Goal: Task Accomplishment & Management: Use online tool/utility

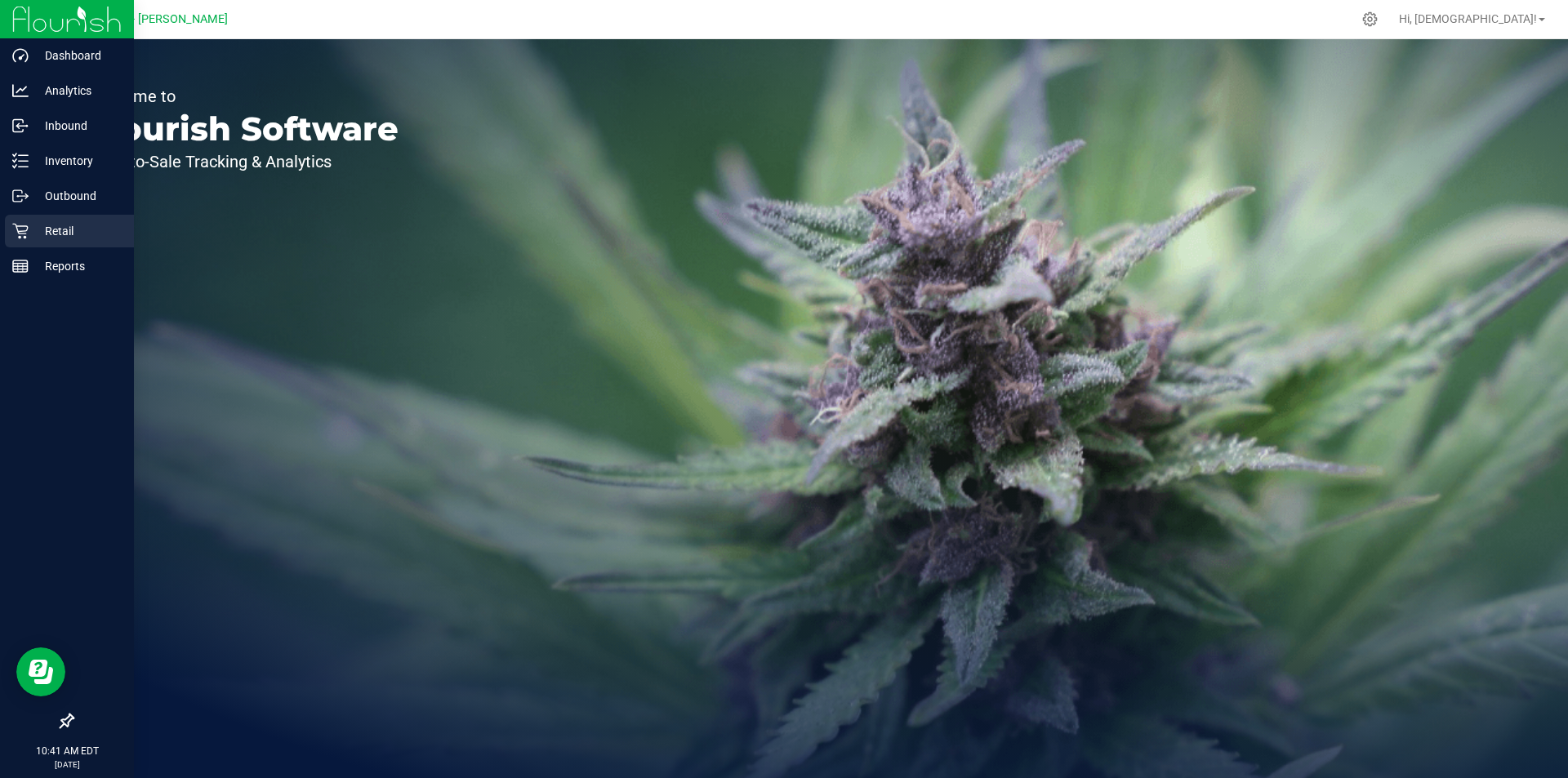
click at [74, 234] on p "Retail" at bounding box center [77, 230] width 98 height 19
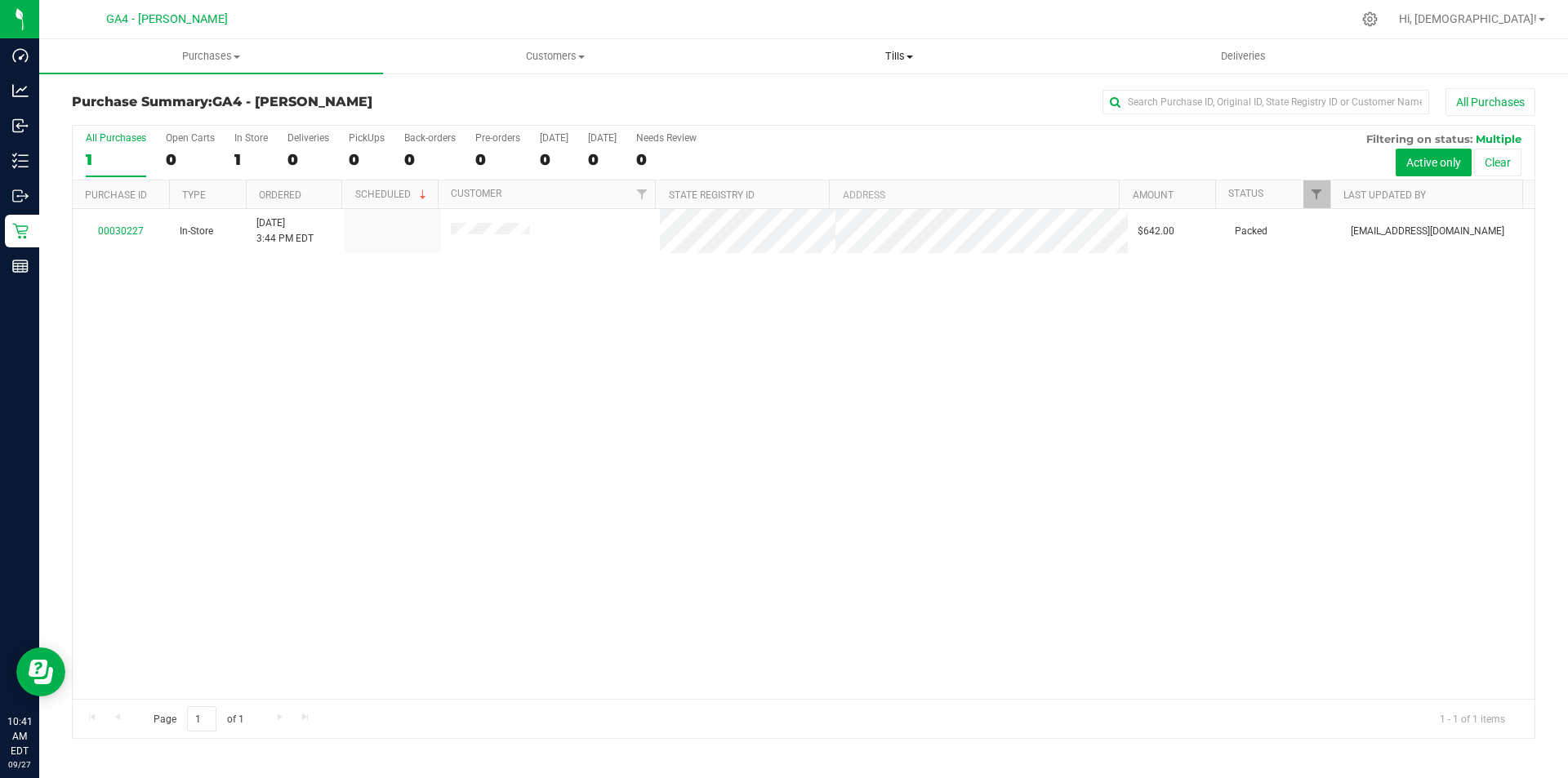
click at [910, 59] on span "Tills" at bounding box center [899, 57] width 342 height 15
click at [792, 96] on span "Manage tills" at bounding box center [782, 98] width 111 height 14
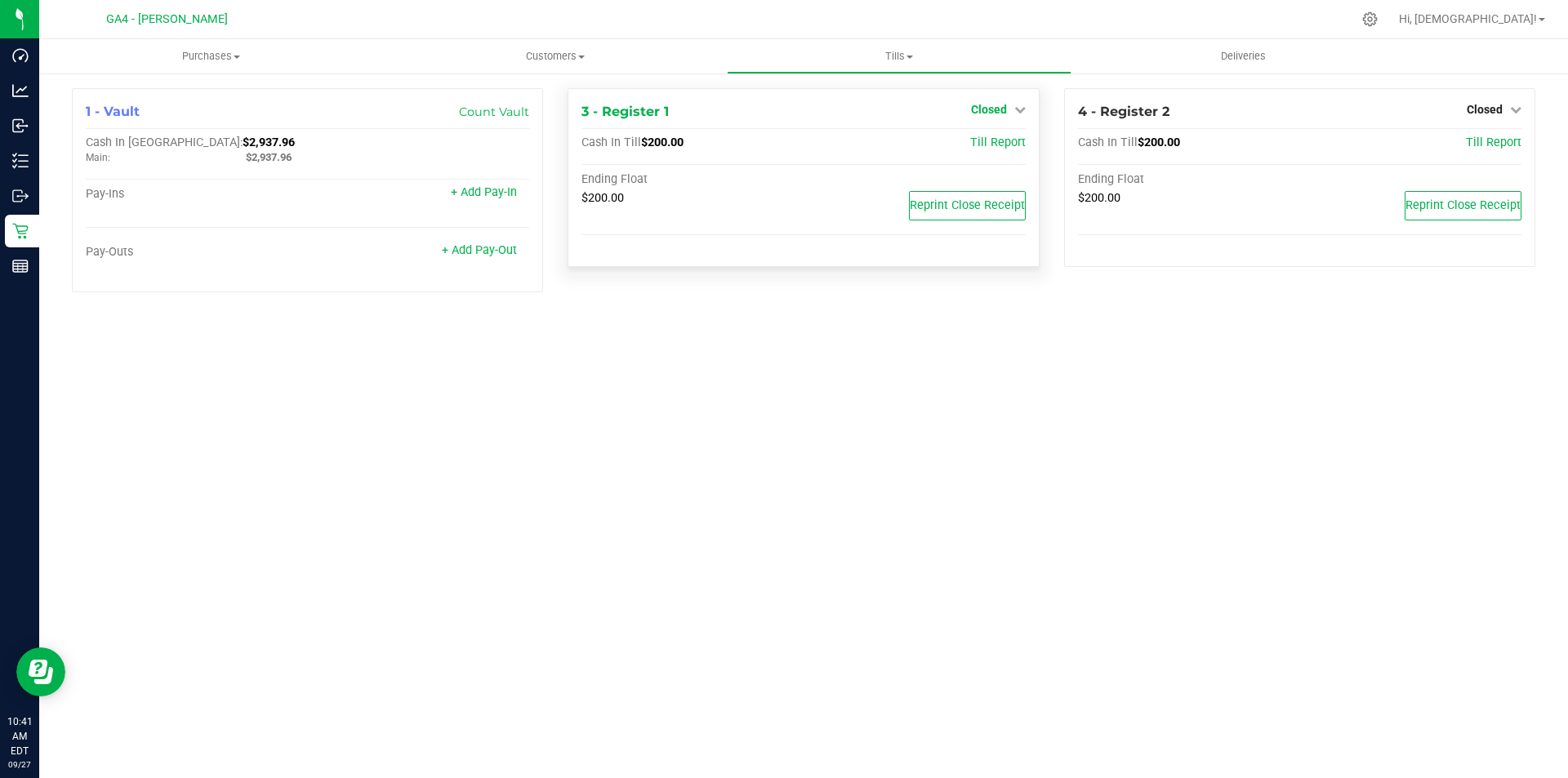
click at [1001, 108] on span "Closed" at bounding box center [988, 110] width 36 height 13
click at [993, 143] on link "Open Till" at bounding box center [987, 144] width 43 height 13
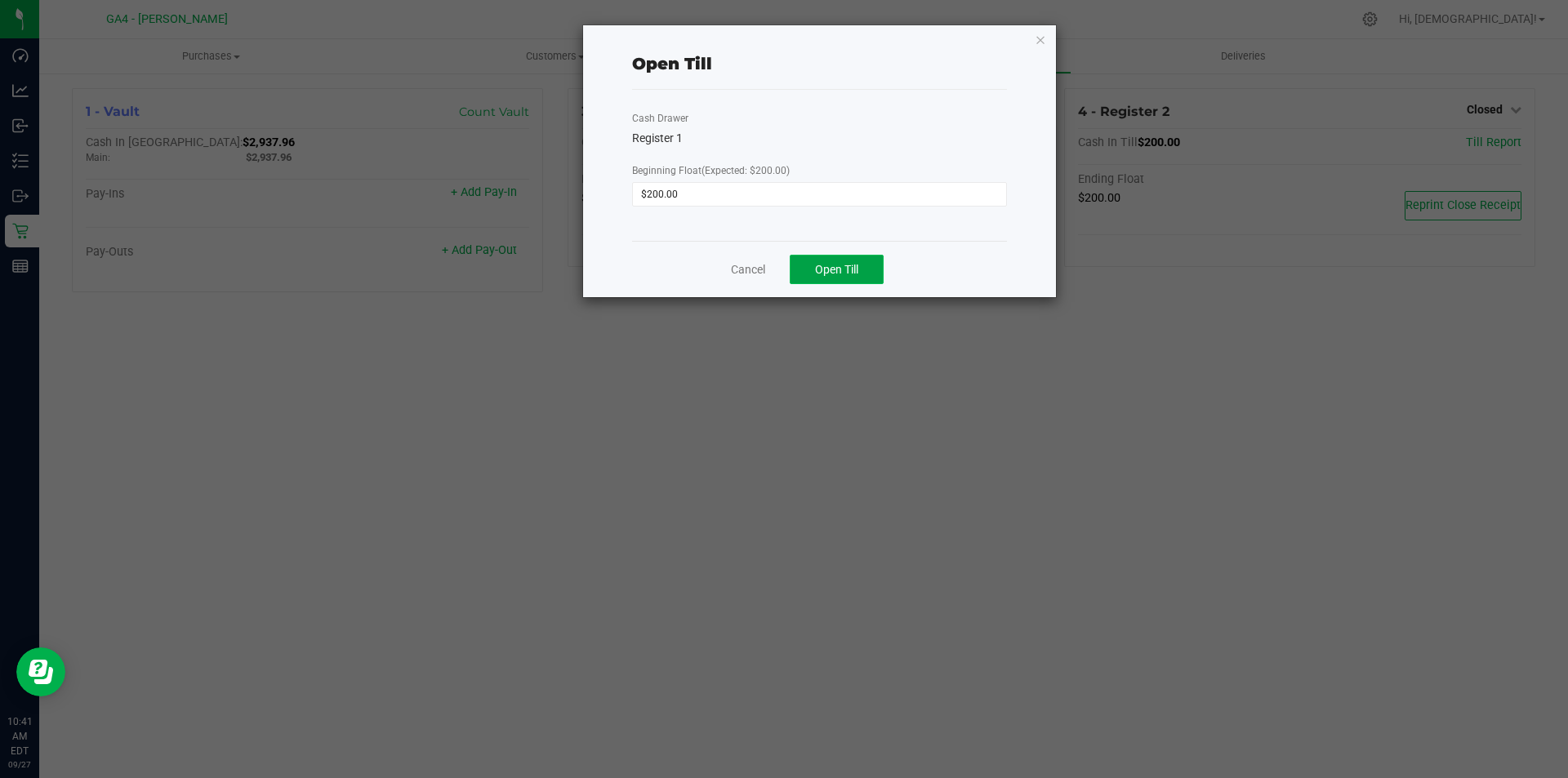
click at [827, 269] on span "Open Till" at bounding box center [836, 270] width 43 height 13
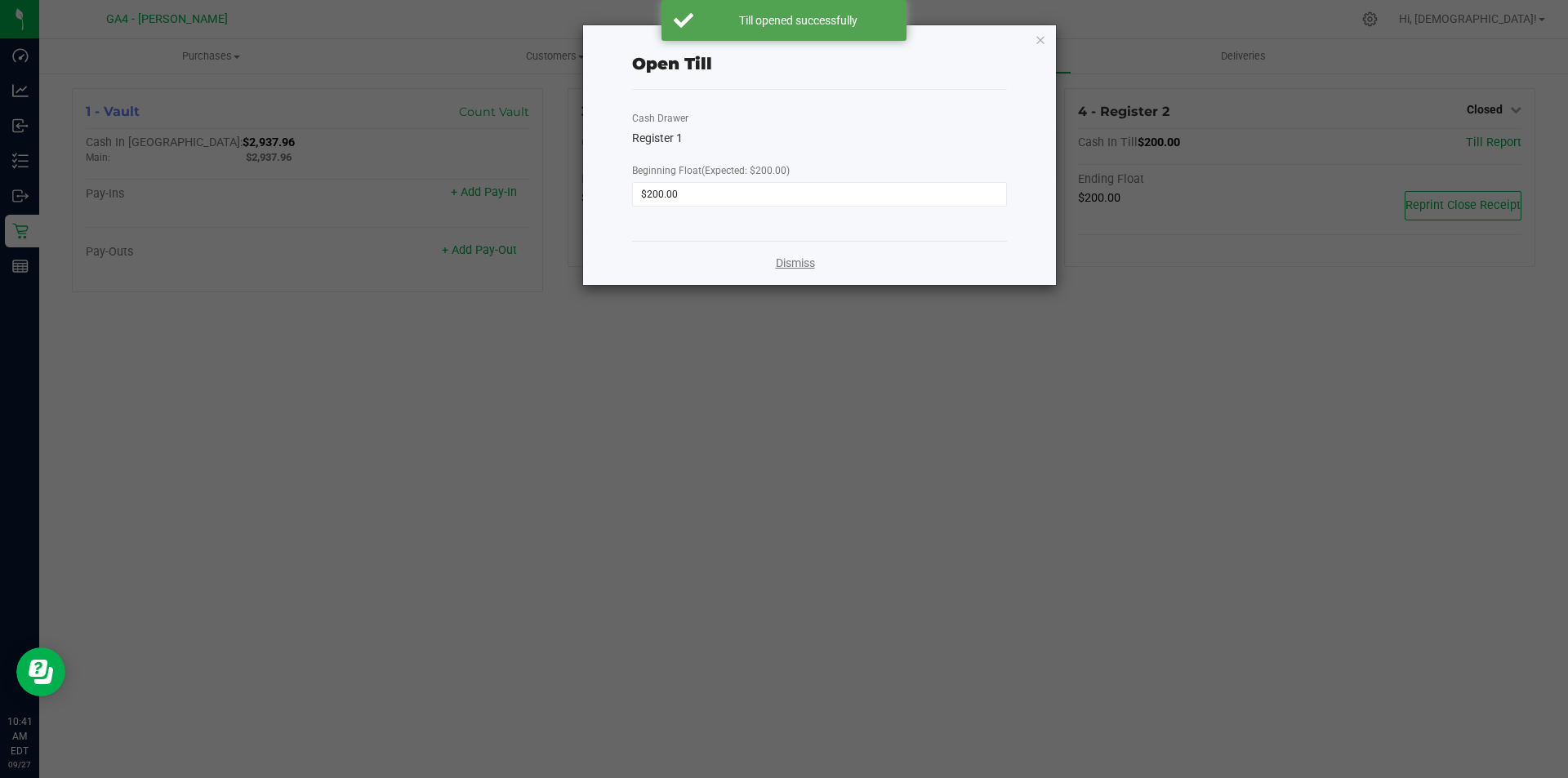
click at [787, 271] on link "Dismiss" at bounding box center [795, 263] width 39 height 17
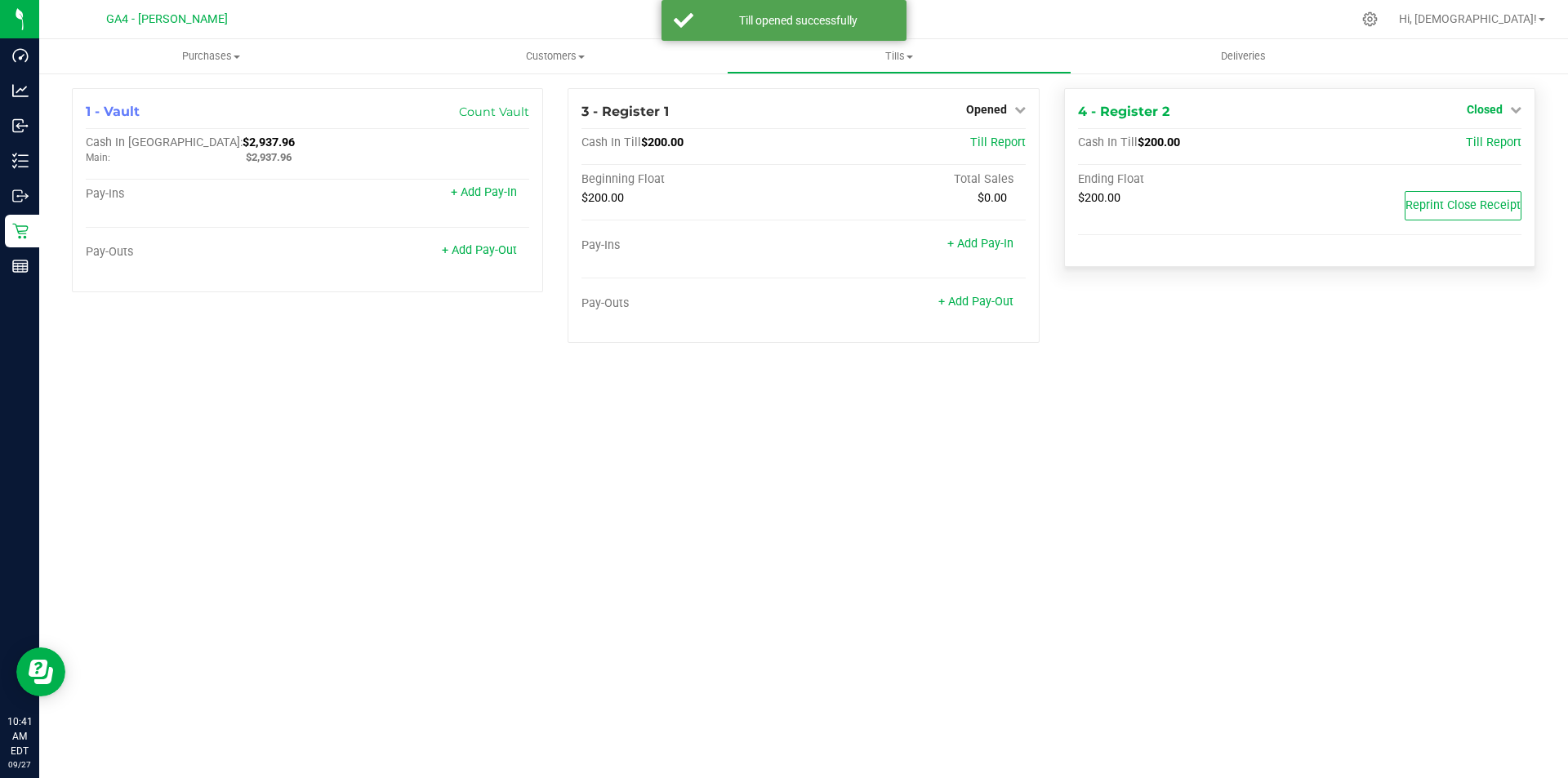
click at [1501, 103] on span "Closed" at bounding box center [1484, 110] width 36 height 13
click at [1501, 141] on link "Open Till" at bounding box center [1484, 144] width 43 height 13
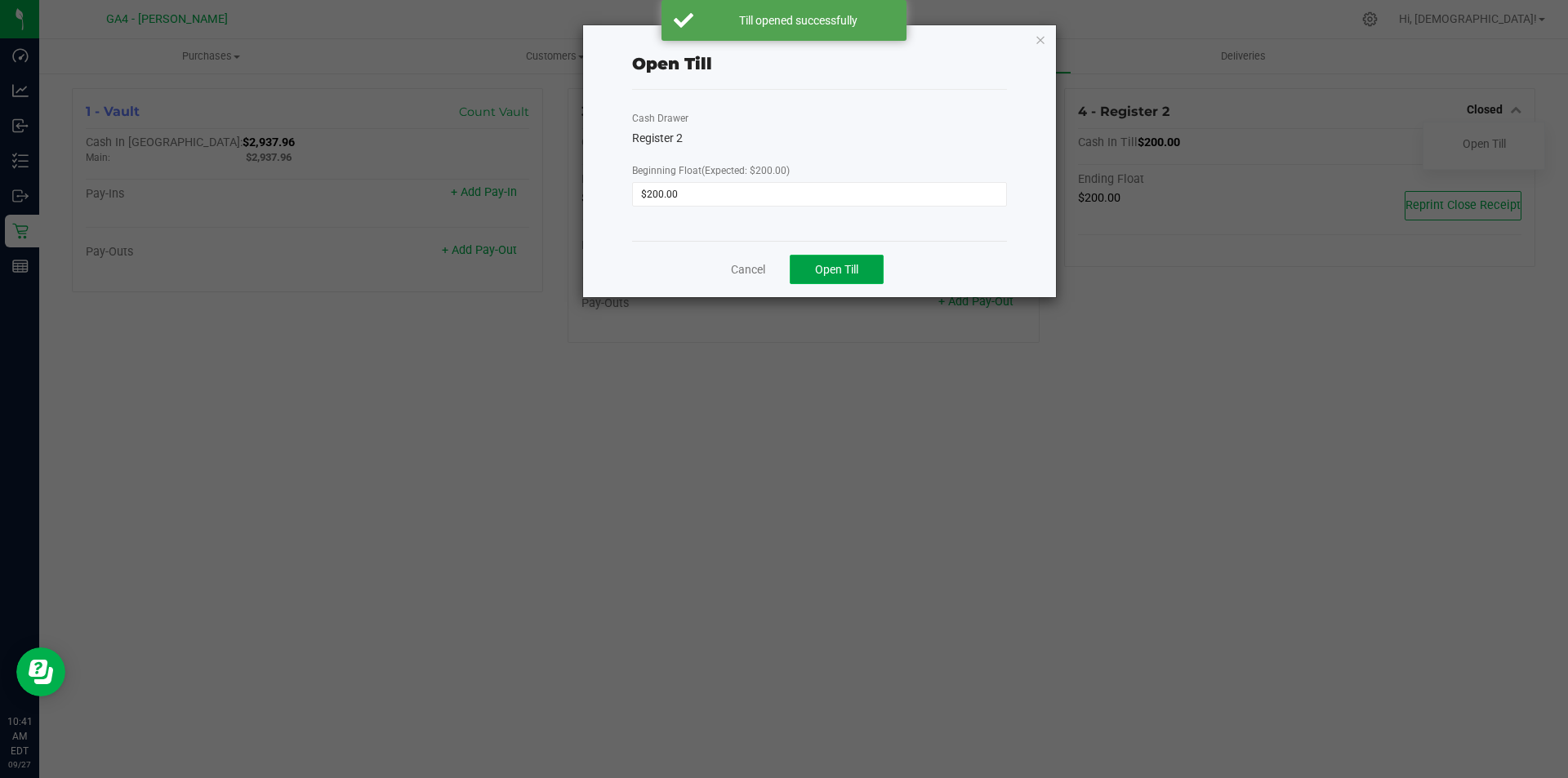
click at [830, 279] on button "Open Till" at bounding box center [837, 270] width 94 height 29
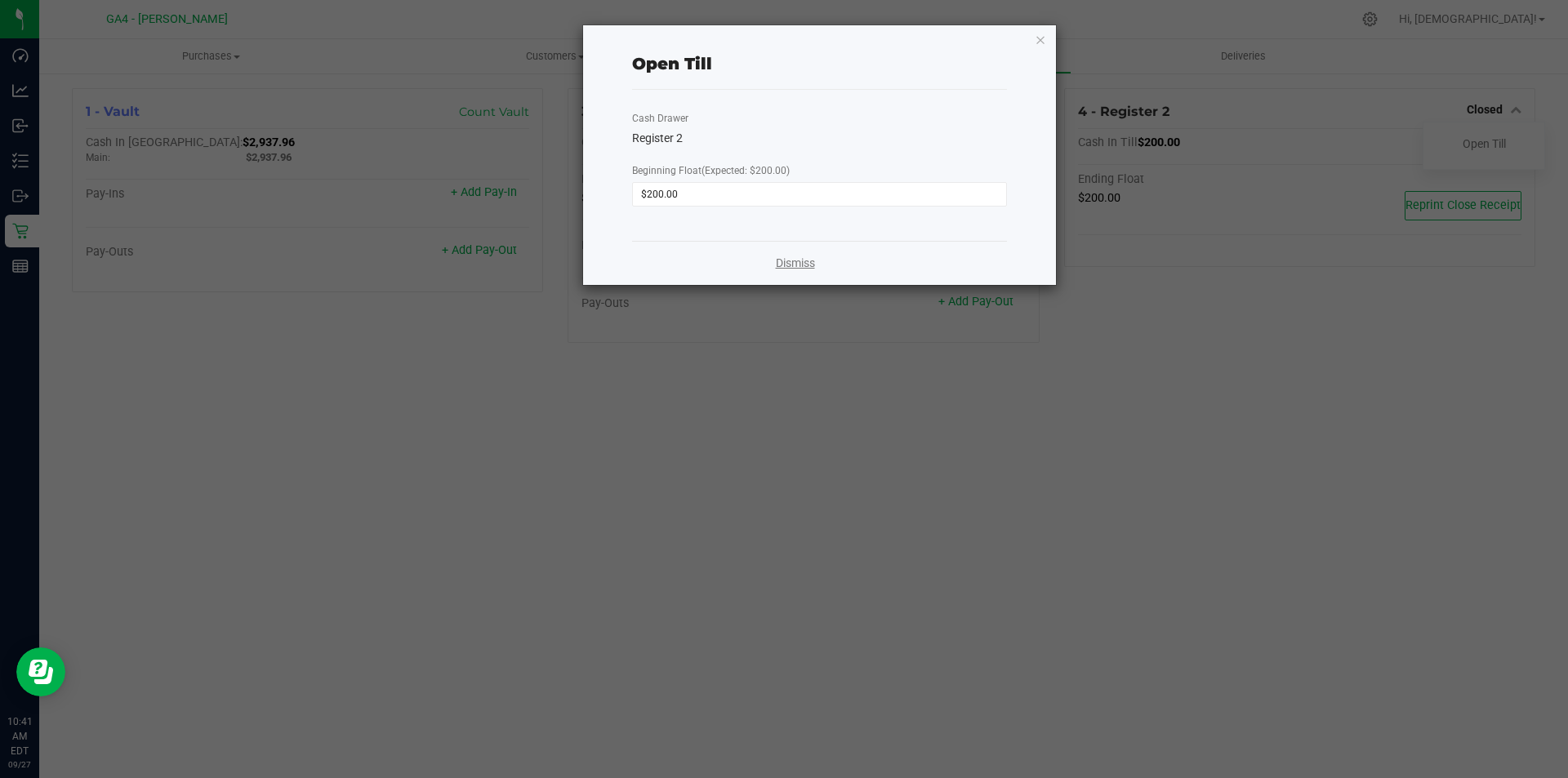
click at [784, 263] on link "Dismiss" at bounding box center [795, 263] width 39 height 17
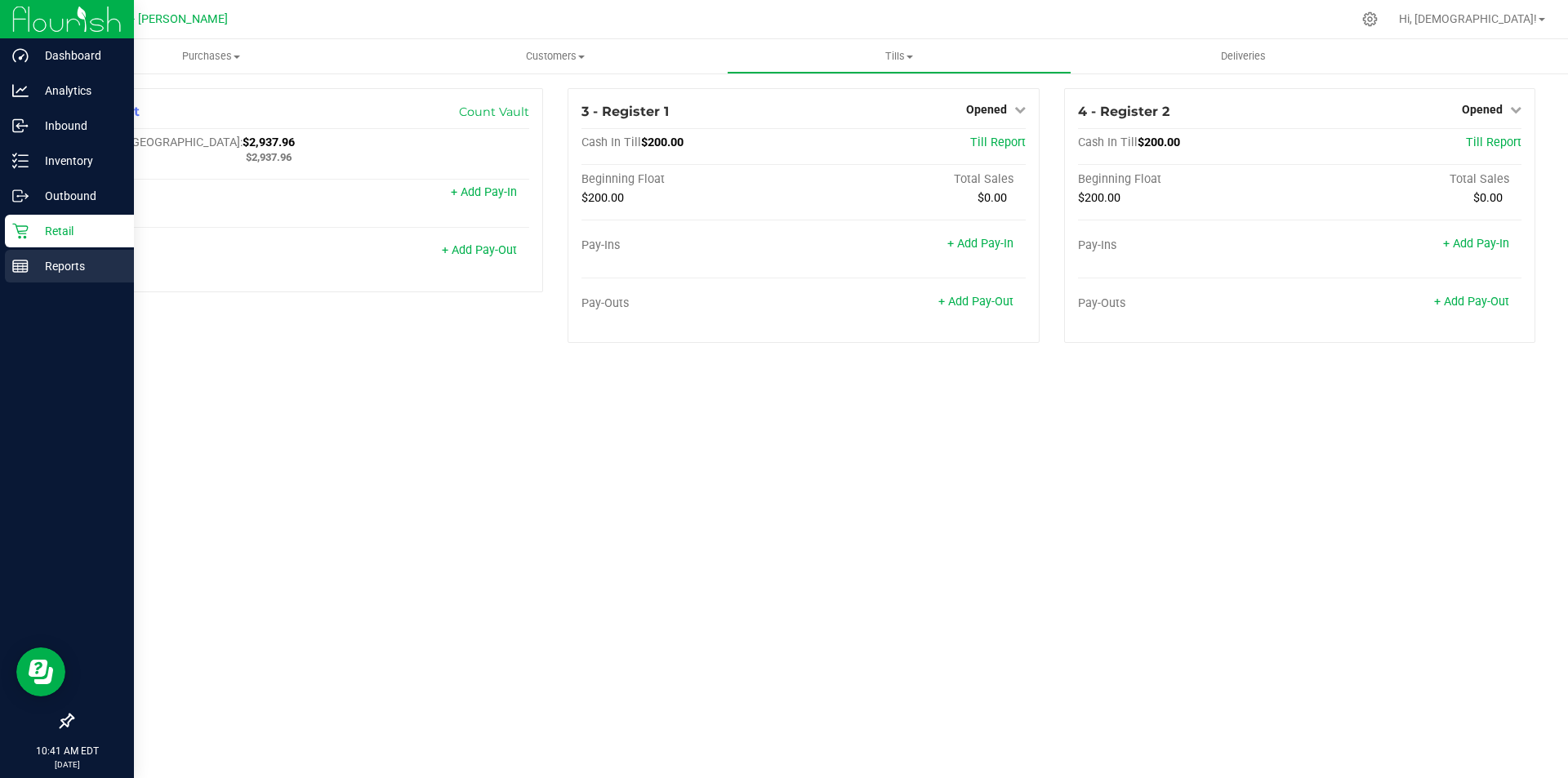
click at [72, 262] on p "Reports" at bounding box center [77, 265] width 98 height 19
